Goal: Navigation & Orientation: Find specific page/section

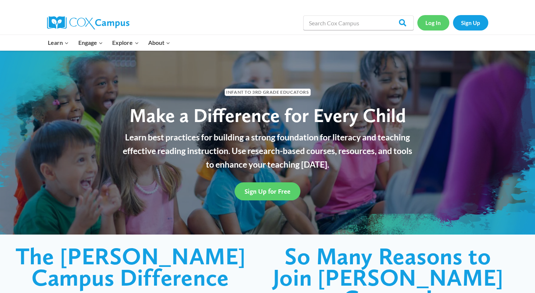
click at [434, 21] on link "Log In" at bounding box center [434, 22] width 32 height 15
click at [438, 19] on link "Log In" at bounding box center [434, 22] width 32 height 15
click at [272, 191] on span "Sign Up for Free" at bounding box center [268, 192] width 46 height 8
click at [438, 19] on link "Log In" at bounding box center [434, 22] width 32 height 15
click at [430, 20] on link "Log In" at bounding box center [434, 22] width 32 height 15
